Goal: Feedback & Contribution: Leave review/rating

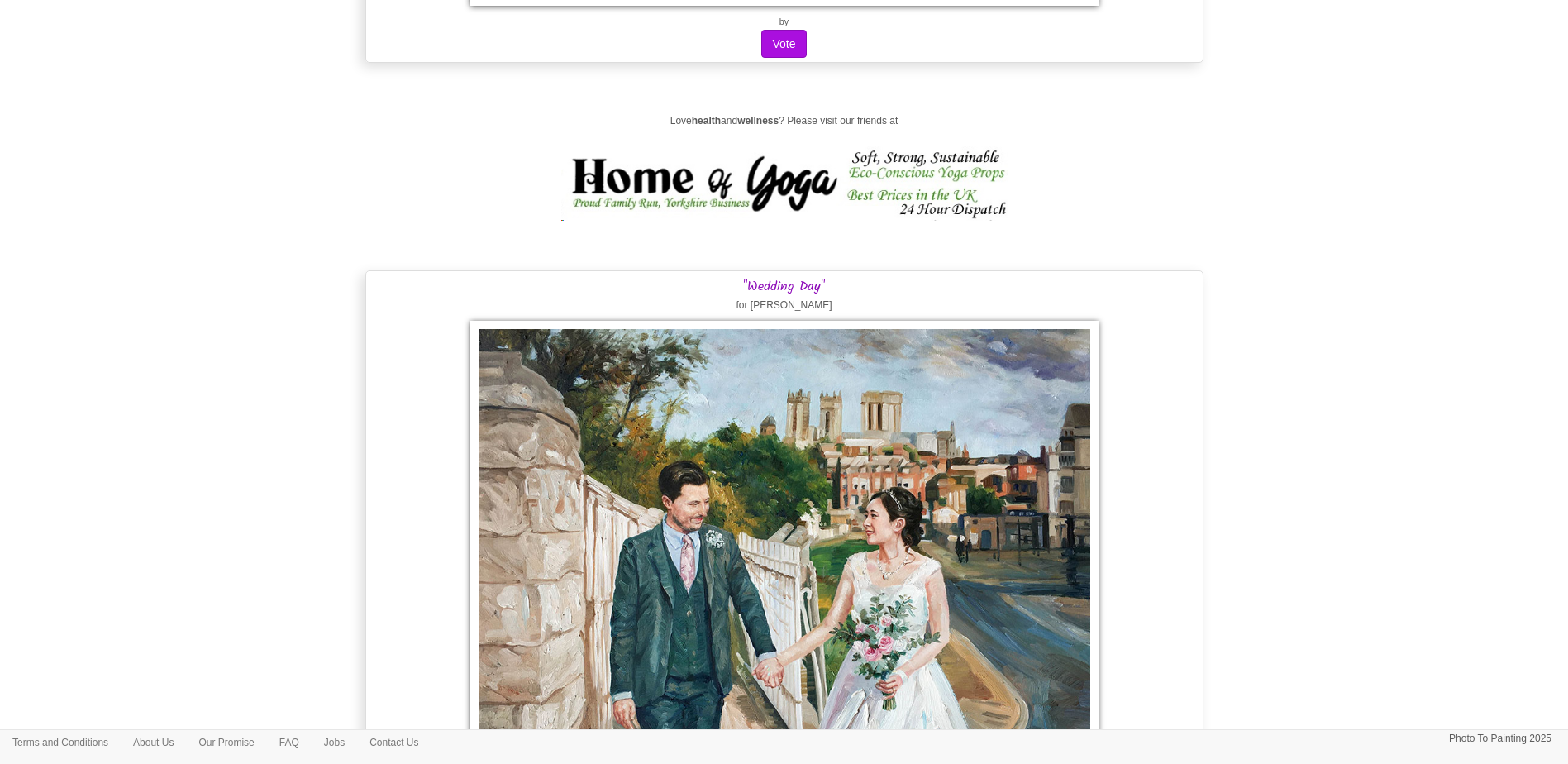
scroll to position [19628, 0]
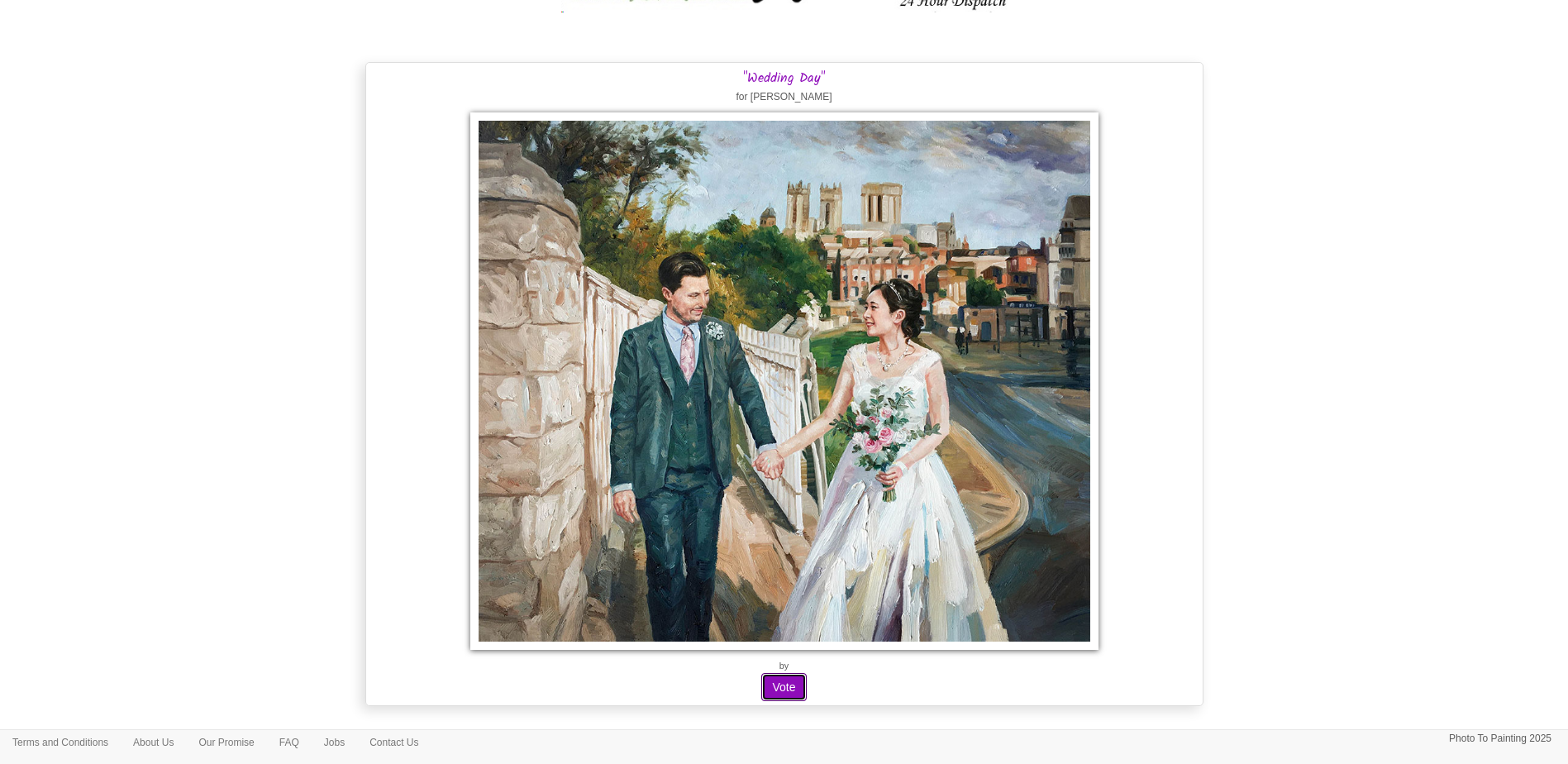
click at [787, 692] on button "Vote" at bounding box center [784, 688] width 45 height 28
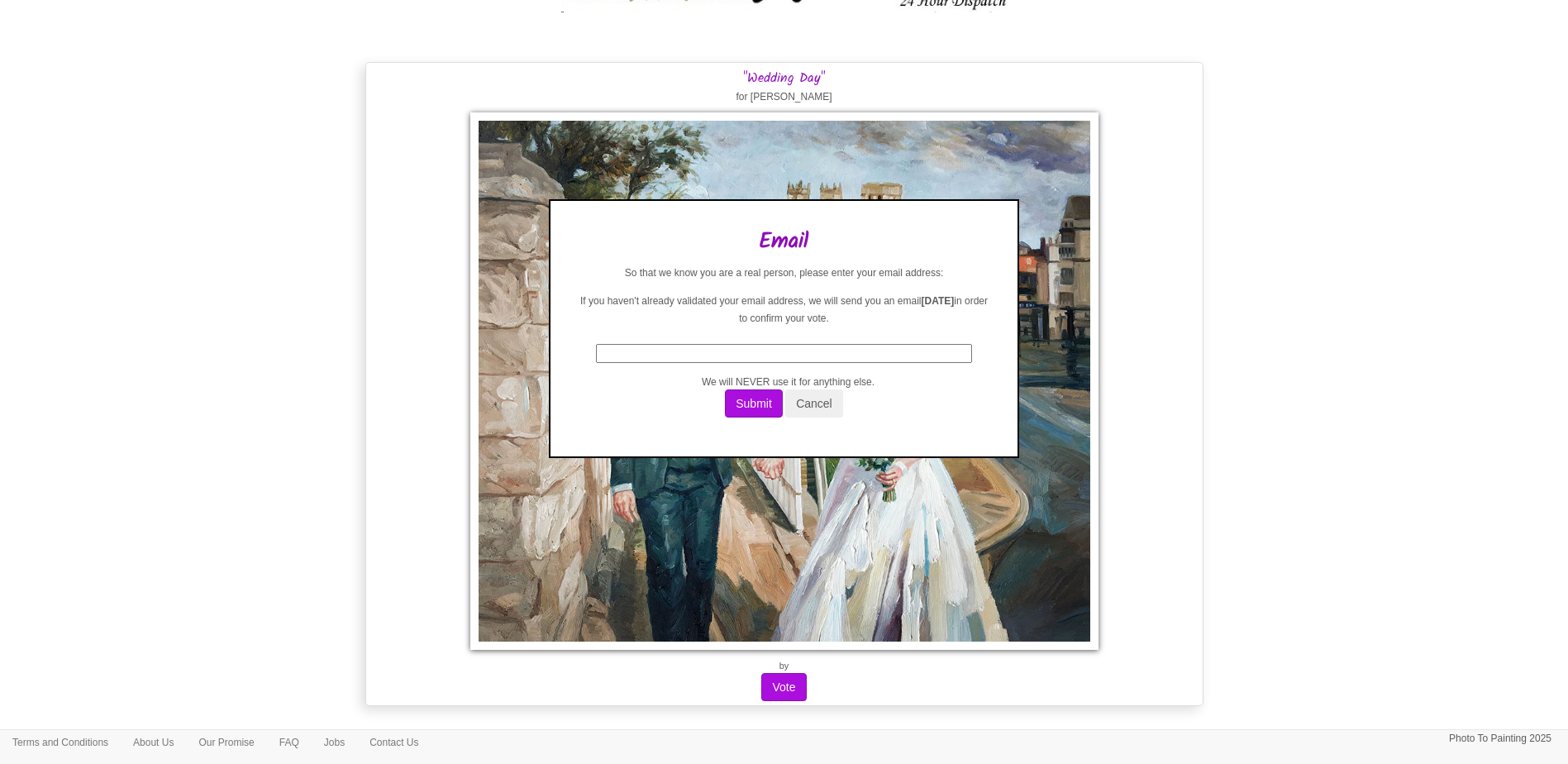
click at [847, 351] on input "text" at bounding box center [784, 353] width 376 height 19
click at [949, 319] on p "If you haven't already validated your email address, we will send you an email …" at bounding box center [784, 310] width 417 height 35
click at [905, 349] on input "text" at bounding box center [784, 353] width 376 height 19
type input "laurielchang@gmail.com"
click at [764, 406] on button "Submit" at bounding box center [754, 404] width 58 height 28
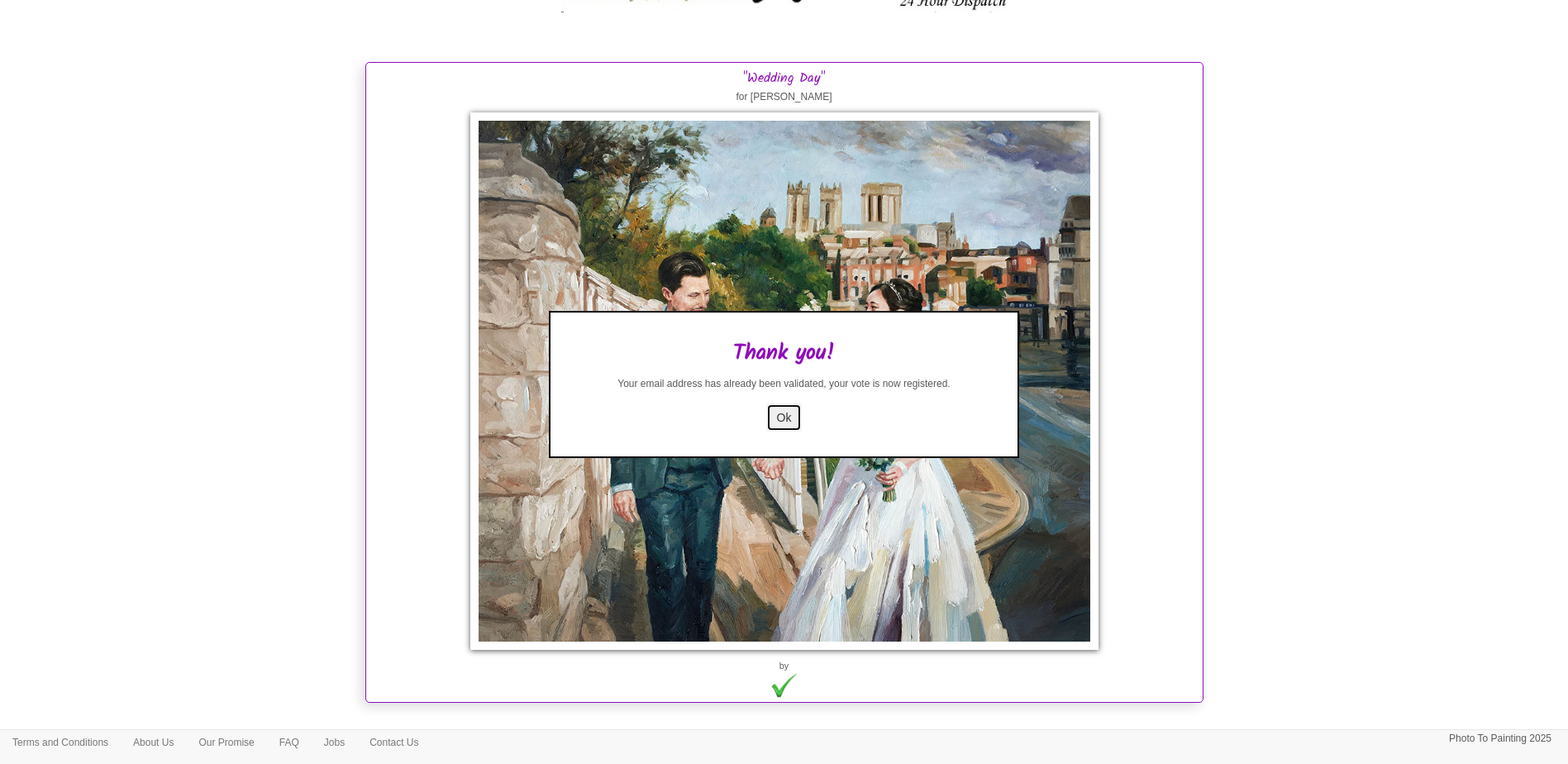
click at [790, 416] on button "Ok" at bounding box center [784, 418] width 36 height 28
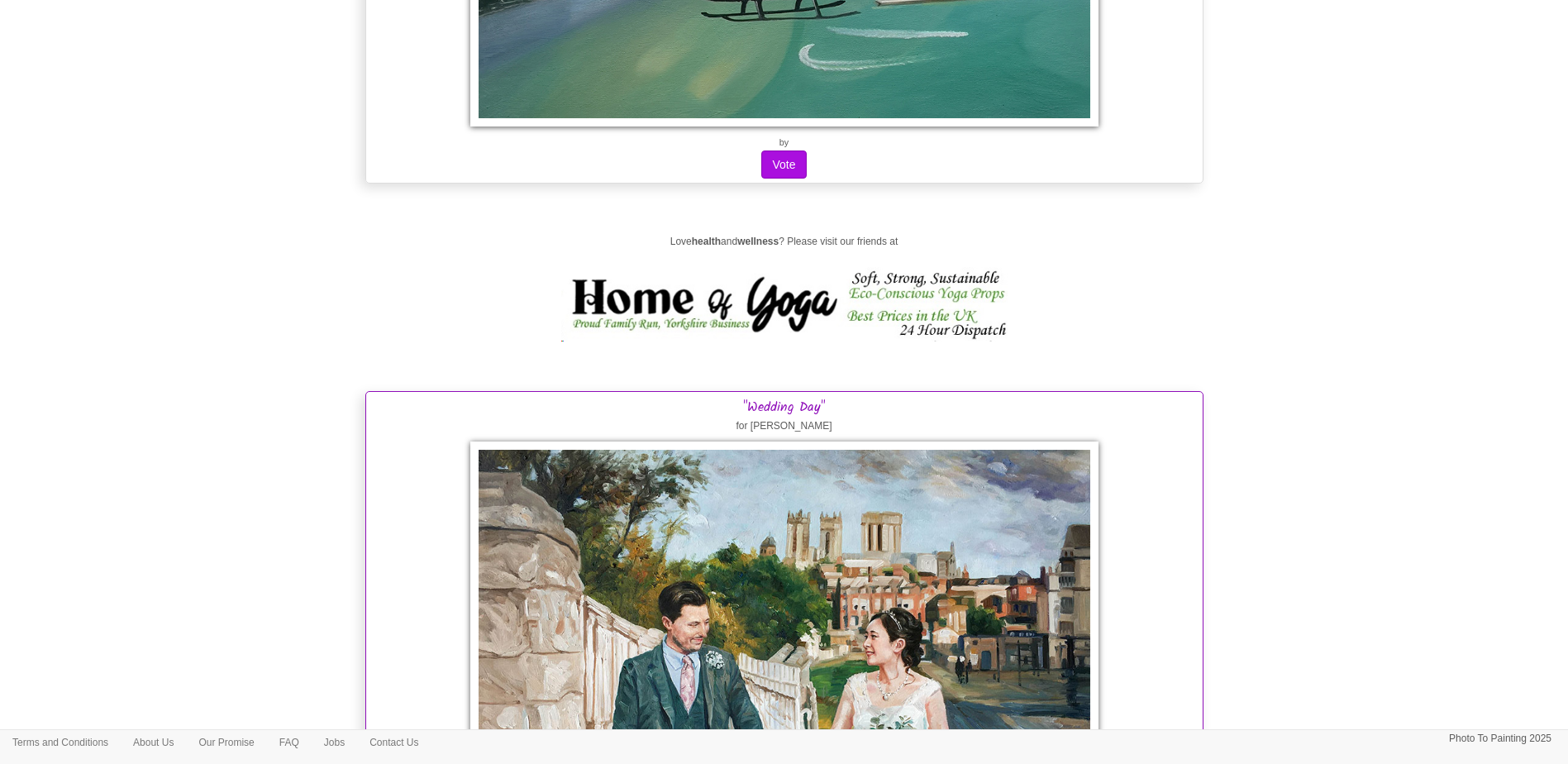
scroll to position [19297, 0]
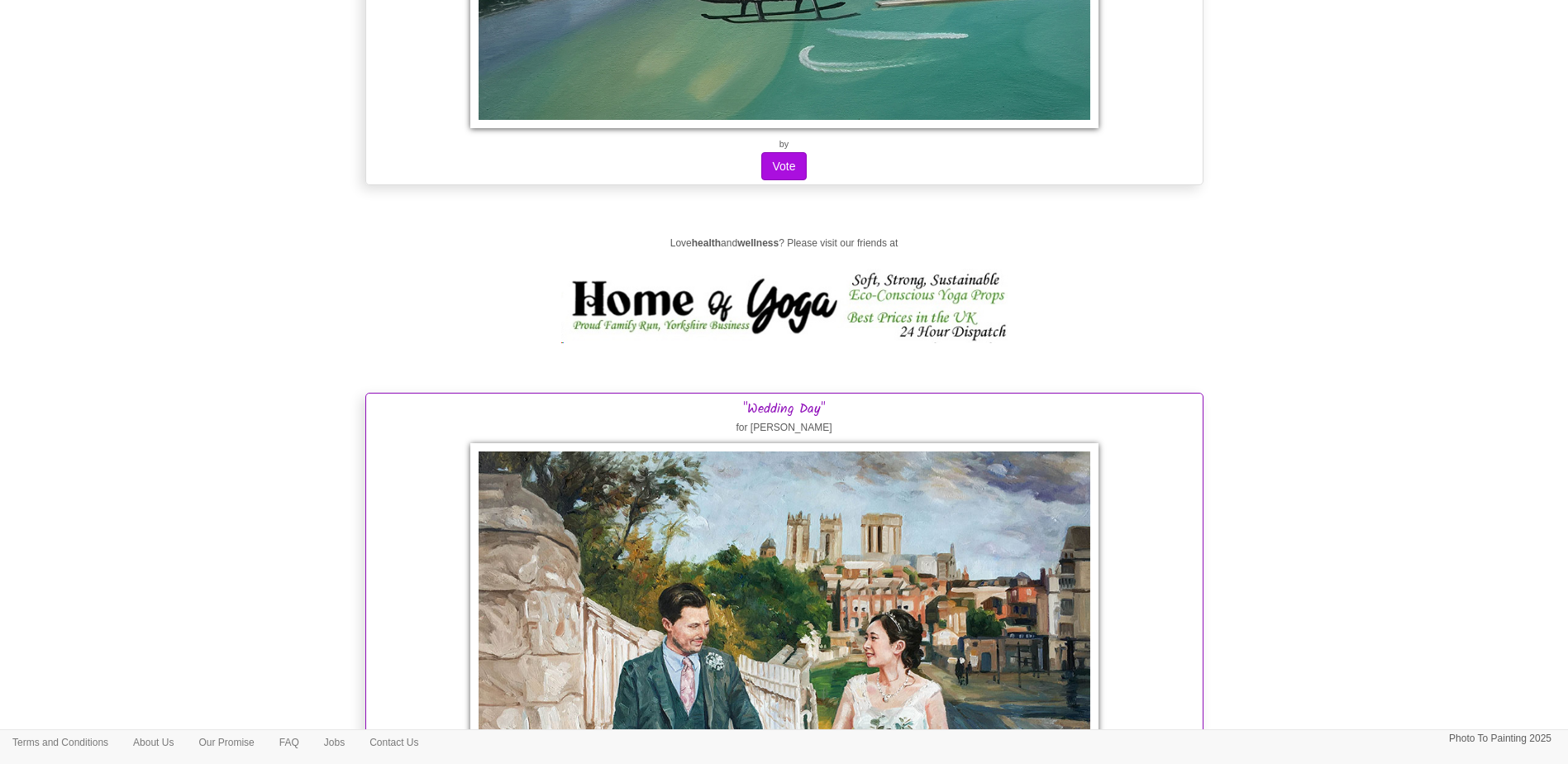
click at [762, 494] on img at bounding box center [784, 712] width 629 height 538
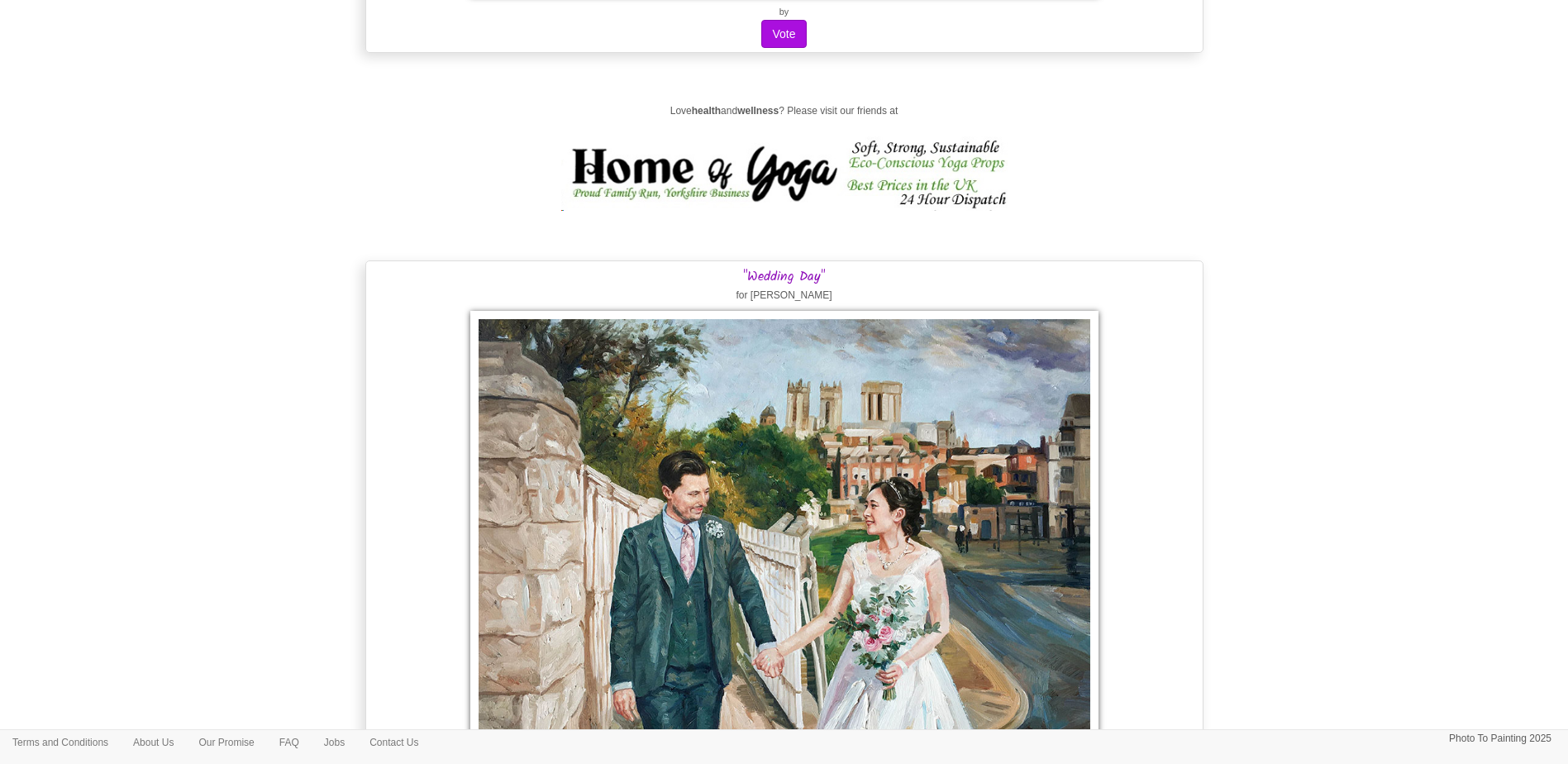
scroll to position [24360, 0]
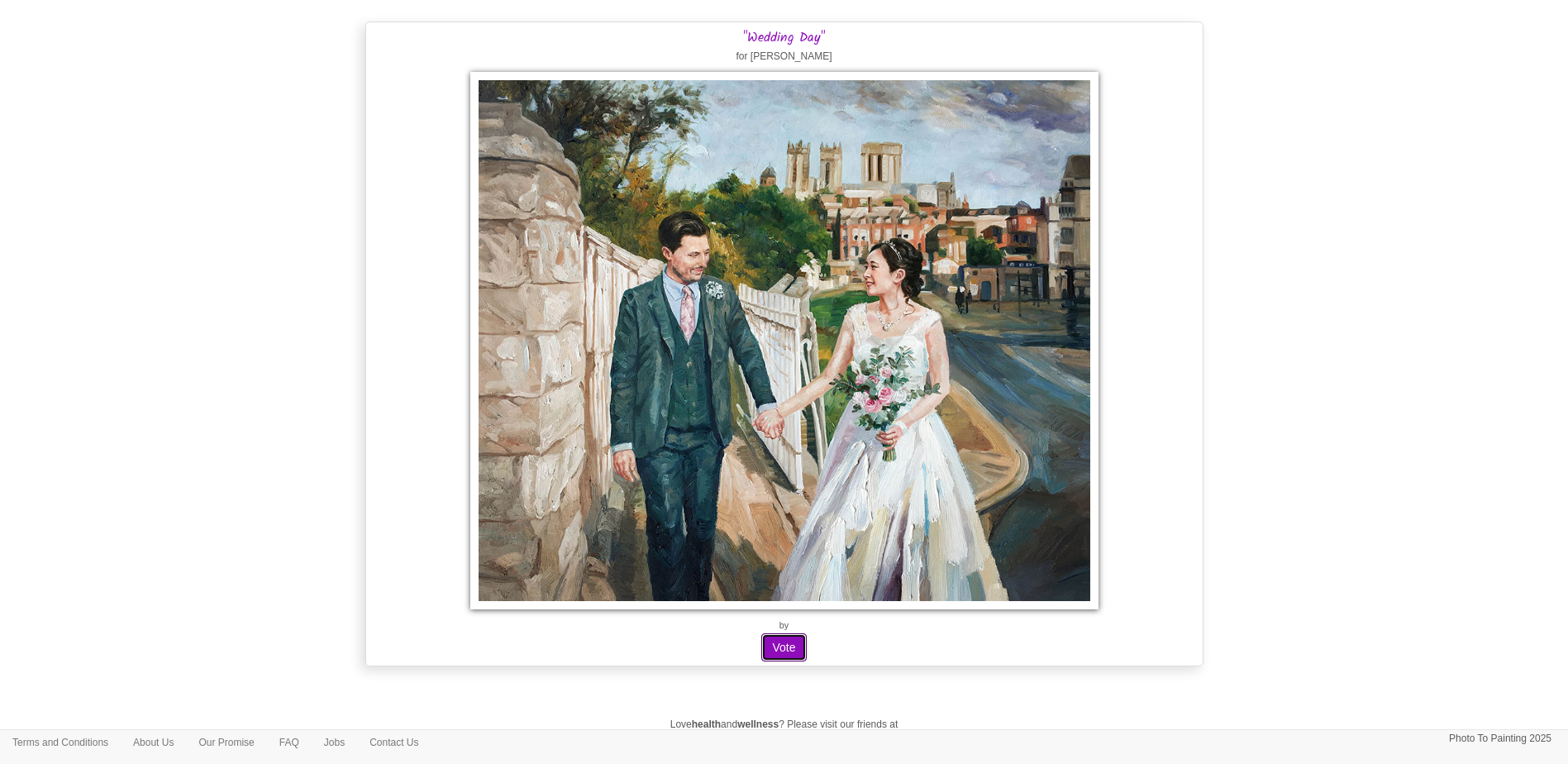
click at [772, 643] on button "Vote" at bounding box center [784, 648] width 45 height 28
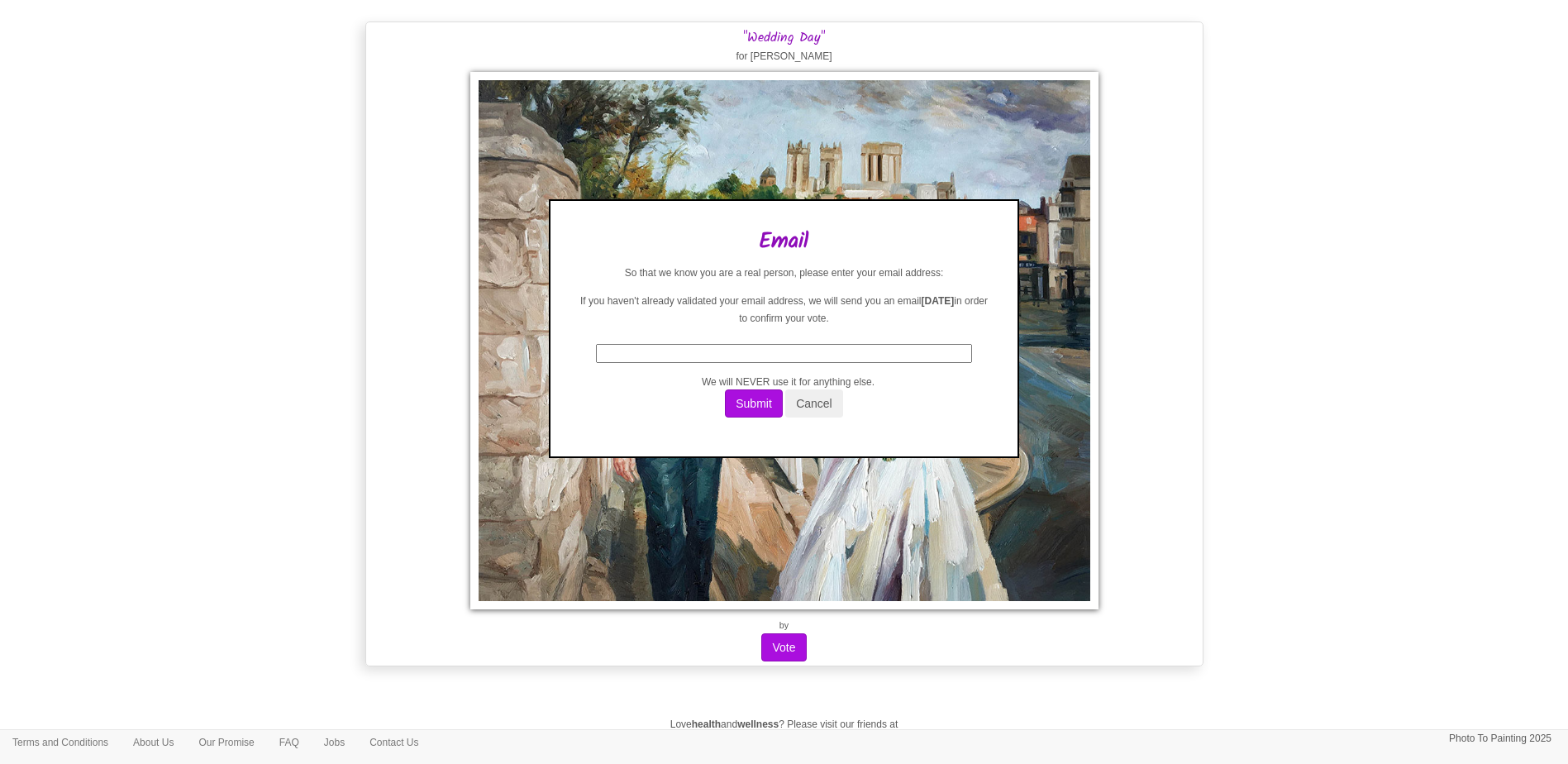
click at [822, 367] on div "Email So that we know you are a real person, please enter your email address: I…" at bounding box center [784, 330] width 417 height 202
click at [818, 357] on input "text" at bounding box center [784, 353] width 376 height 19
type input "[EMAIL_ADDRESS][DOMAIN_NAME]"
click at [759, 407] on button "Submit" at bounding box center [754, 404] width 58 height 28
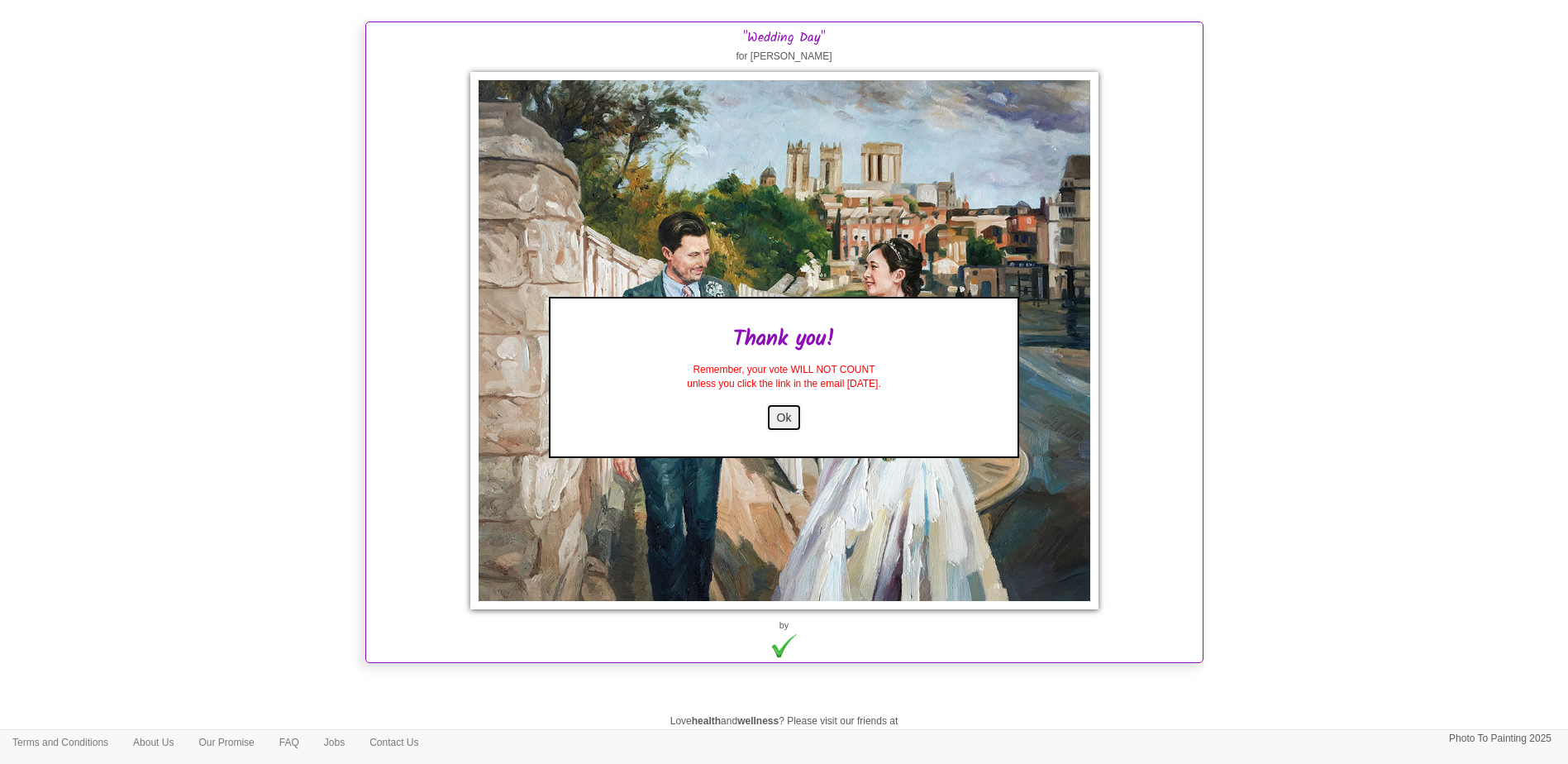
click at [775, 417] on button "Ok" at bounding box center [784, 418] width 36 height 28
